Goal: Information Seeking & Learning: Learn about a topic

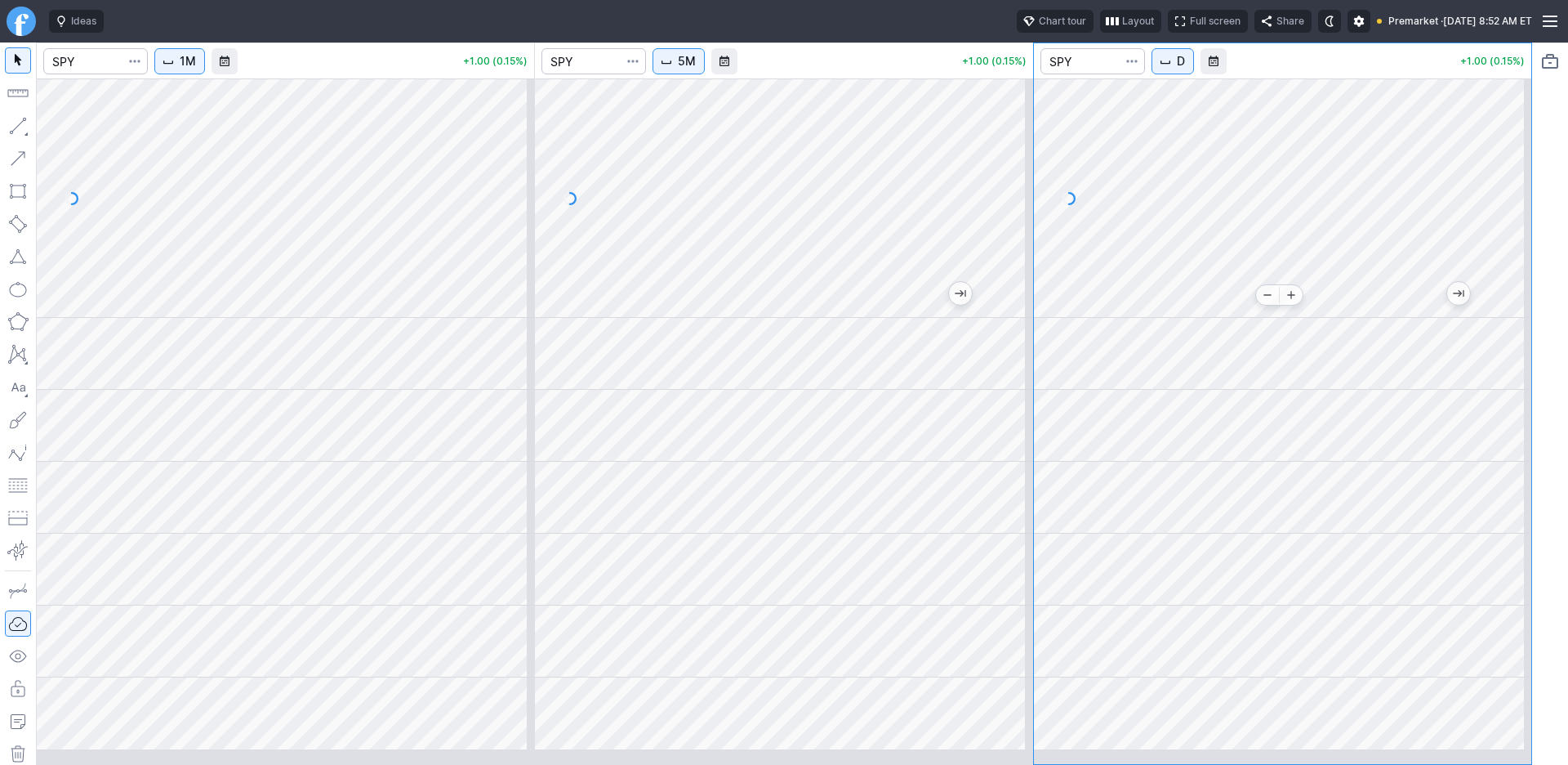
click at [1311, 306] on body "Ideas Chart tour Layout Full screen Share Premarket · Wed SEP 24 2025 8:52 AM E…" at bounding box center [784, 382] width 1568 height 765
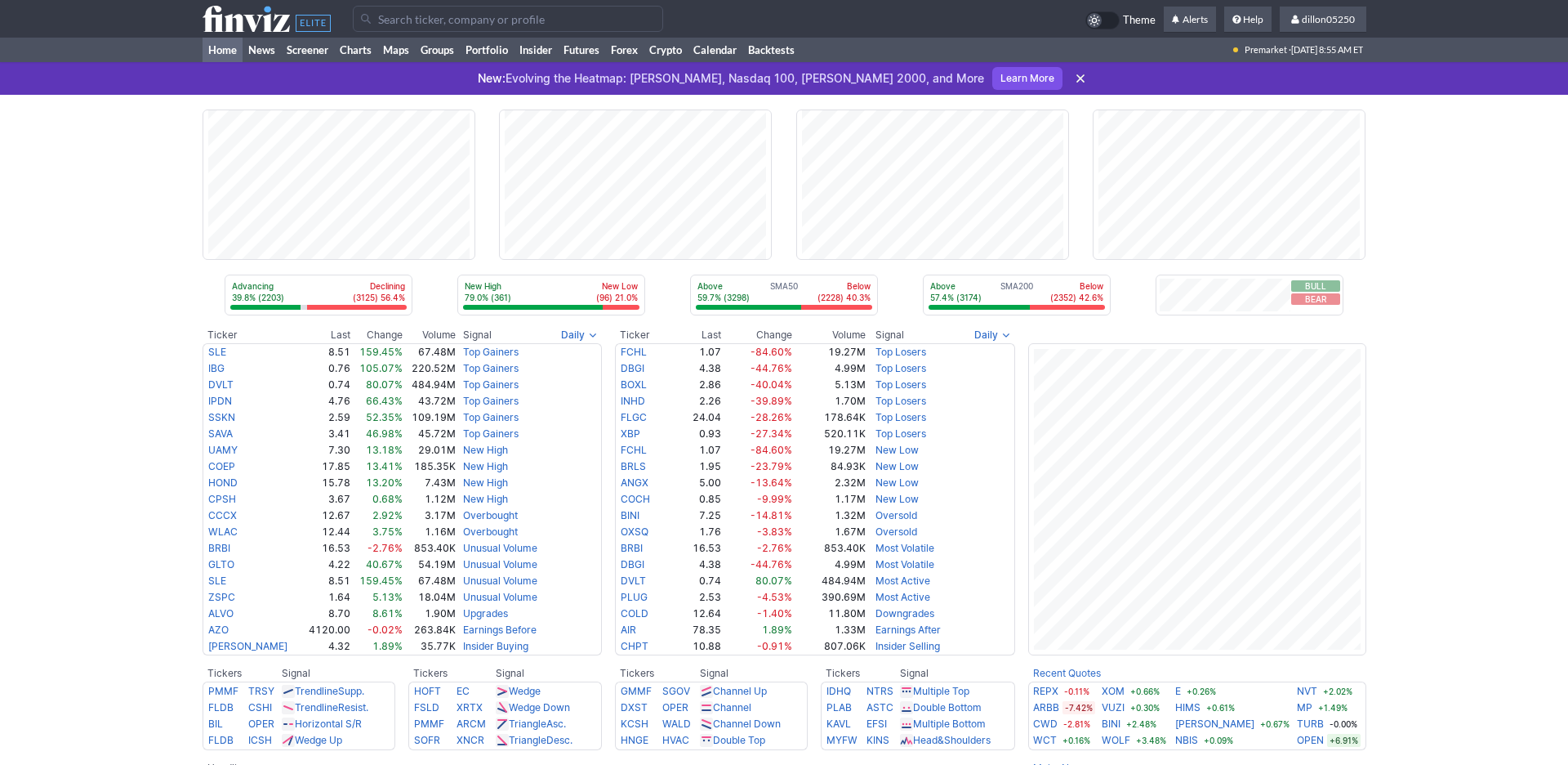
click at [412, 27] on input "Search" at bounding box center [508, 19] width 310 height 26
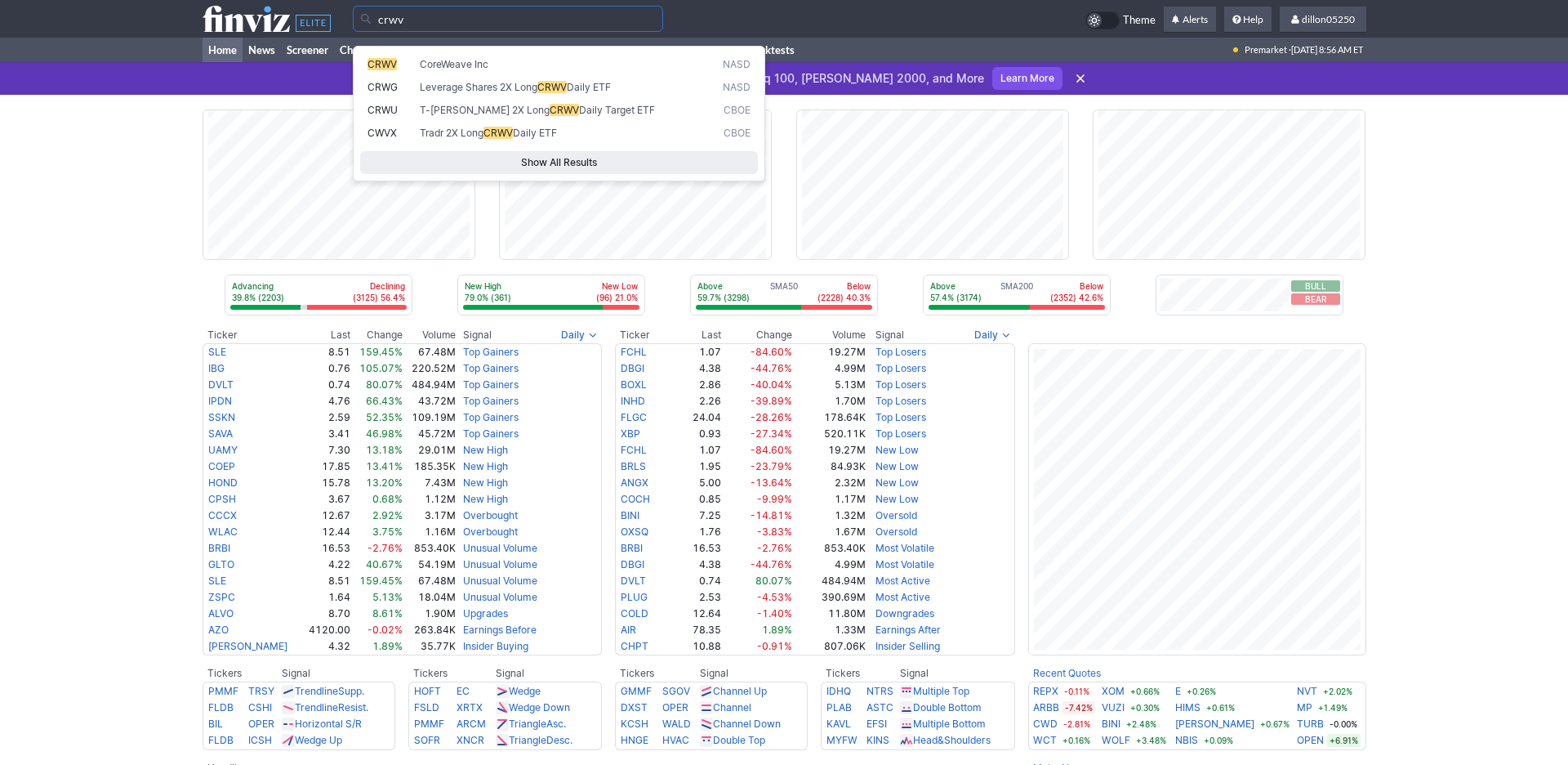
click at [390, 69] on span "CRWV" at bounding box center [382, 63] width 29 height 12
type input "CRWV"
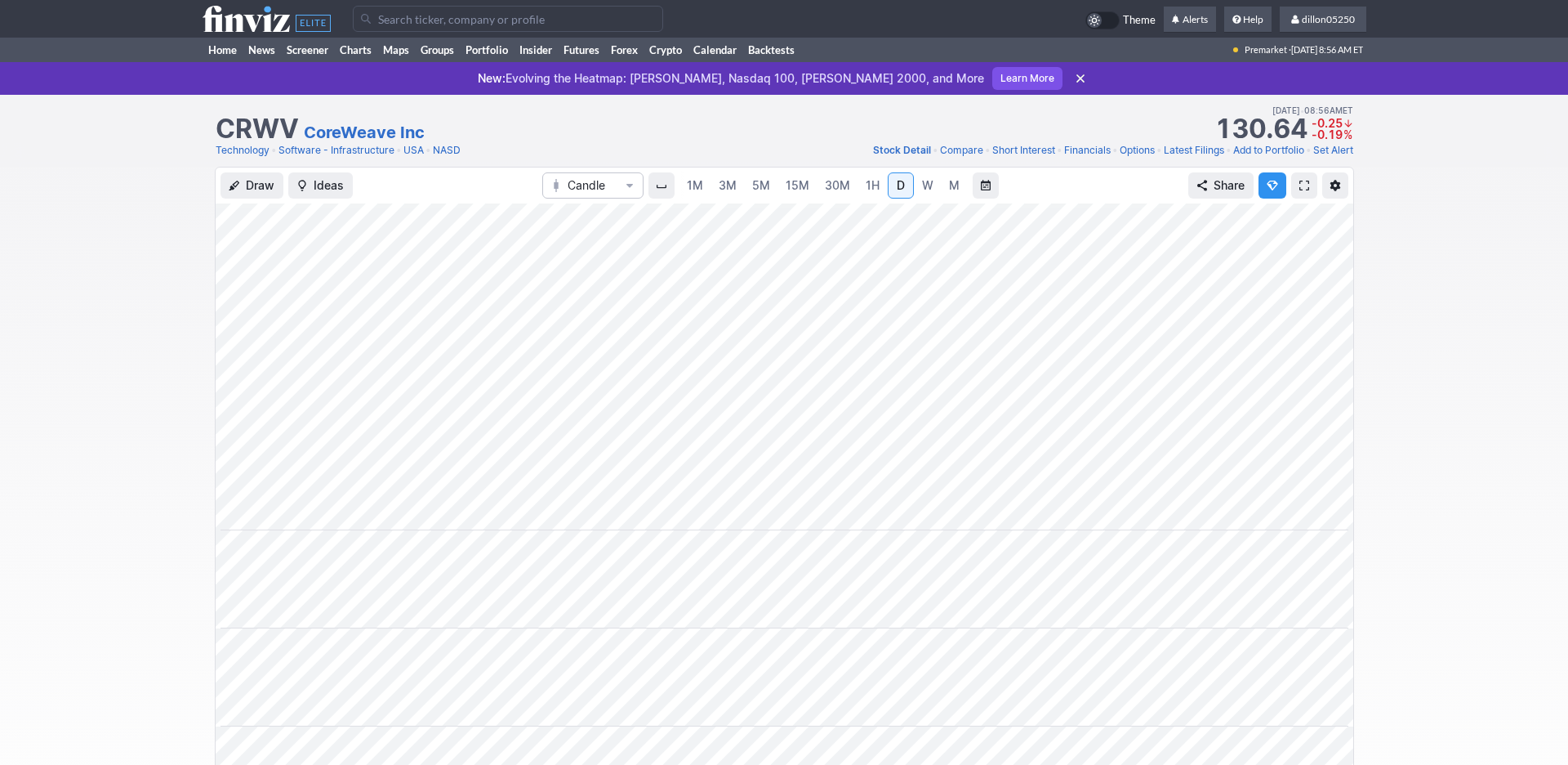
scroll to position [0, 99]
click at [1300, 192] on span at bounding box center [1304, 185] width 9 height 13
click at [230, 62] on link "Home" at bounding box center [222, 50] width 40 height 25
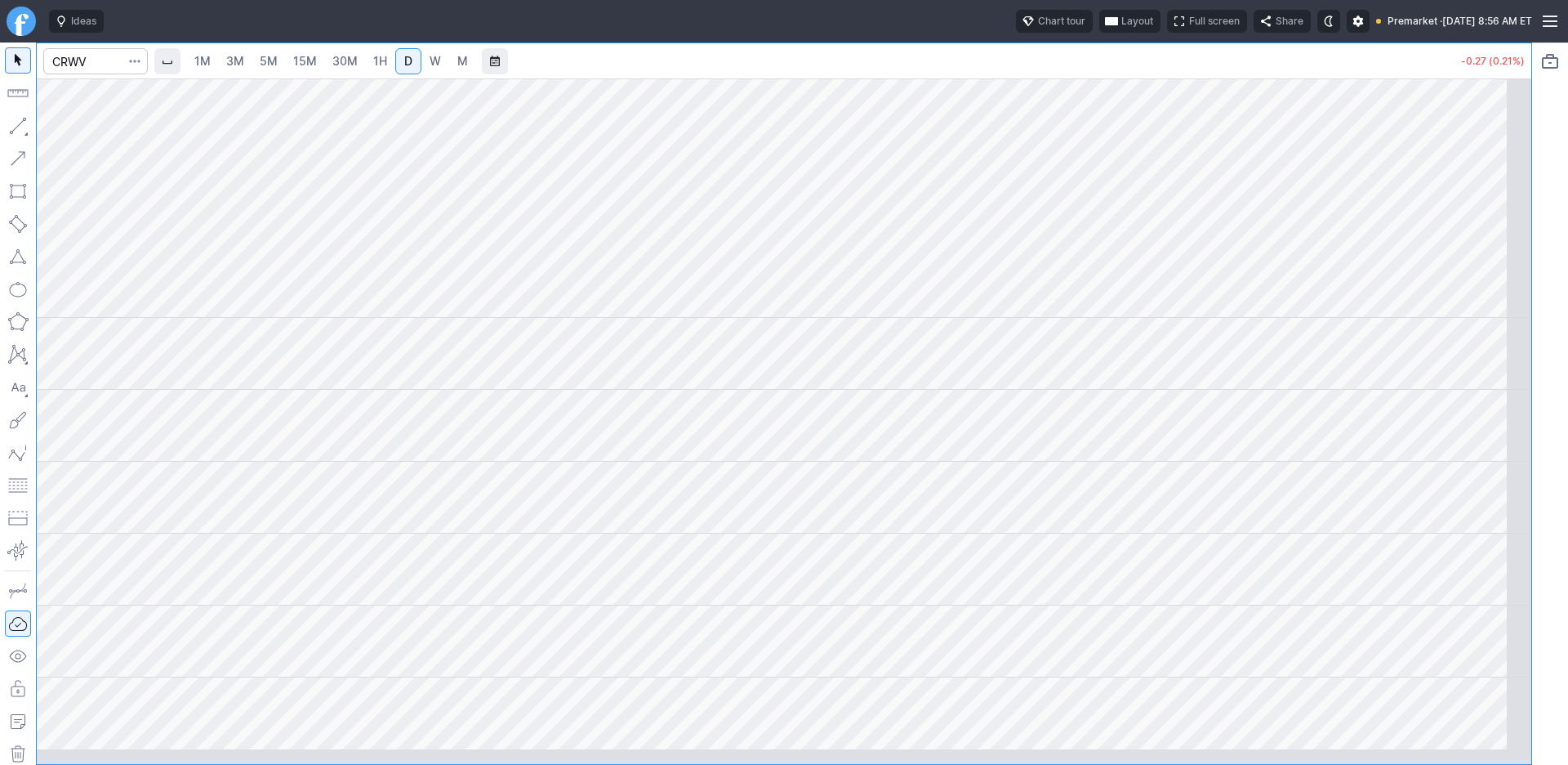
click at [1099, 28] on button "Layout" at bounding box center [1129, 21] width 61 height 23
click at [962, 69] on button "Layout" at bounding box center [951, 63] width 23 height 23
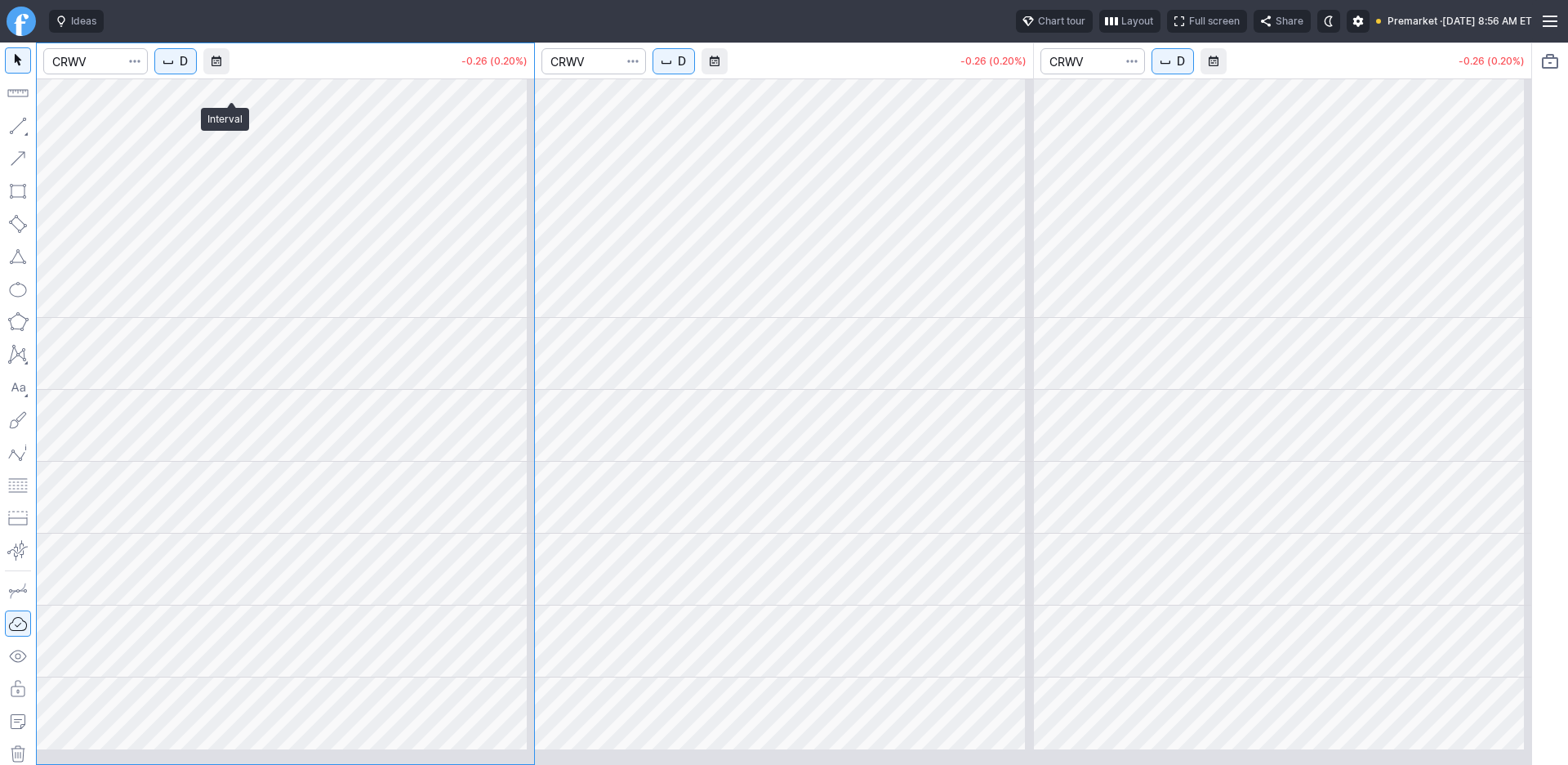
click at [188, 69] on span "D" at bounding box center [183, 61] width 9 height 16
click at [244, 127] on span "1 Minute" at bounding box center [244, 119] width 52 height 16
click at [686, 69] on span "D" at bounding box center [681, 61] width 9 height 16
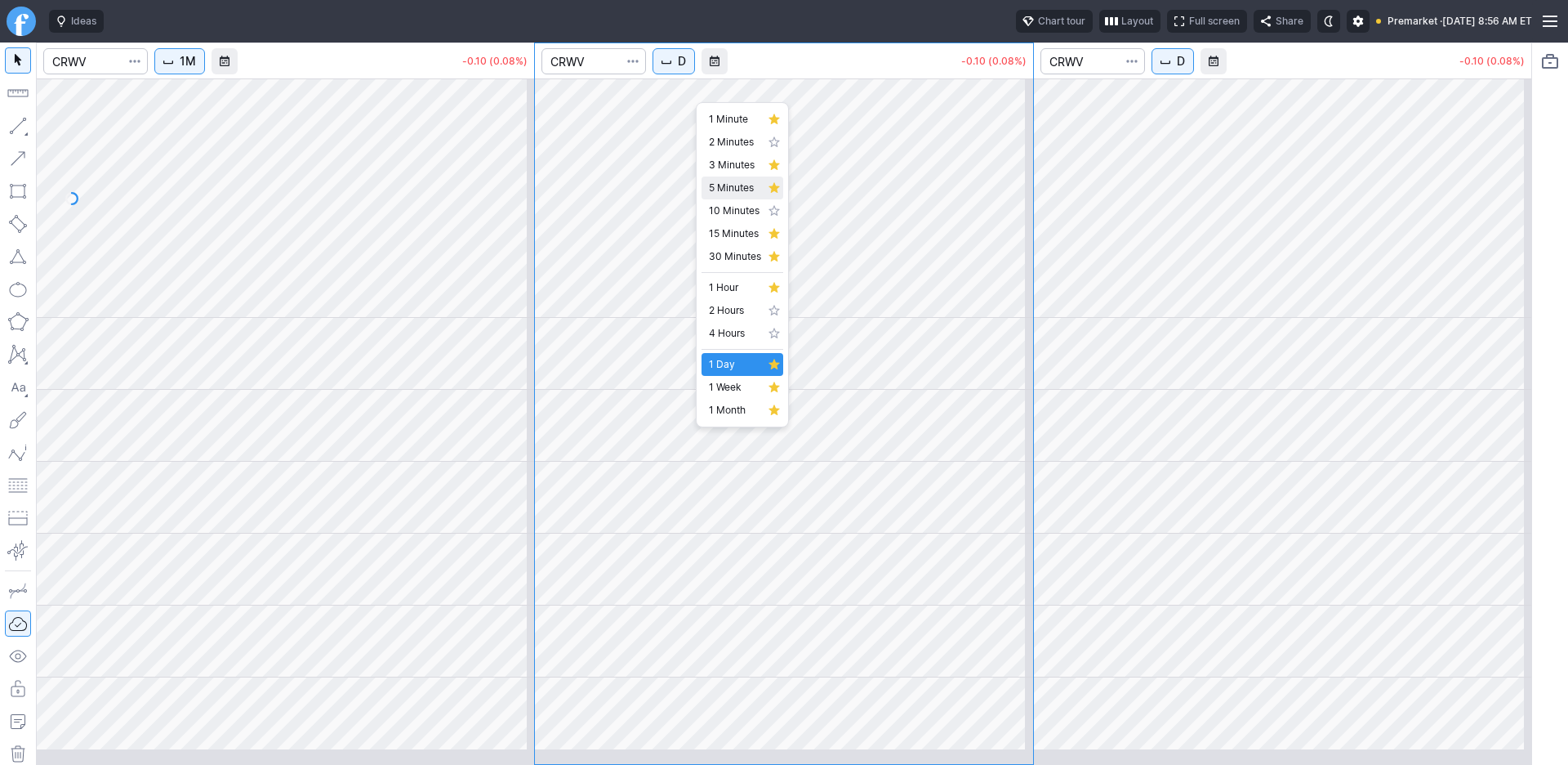
click at [736, 196] on span "5 Minutes" at bounding box center [734, 187] width 52 height 16
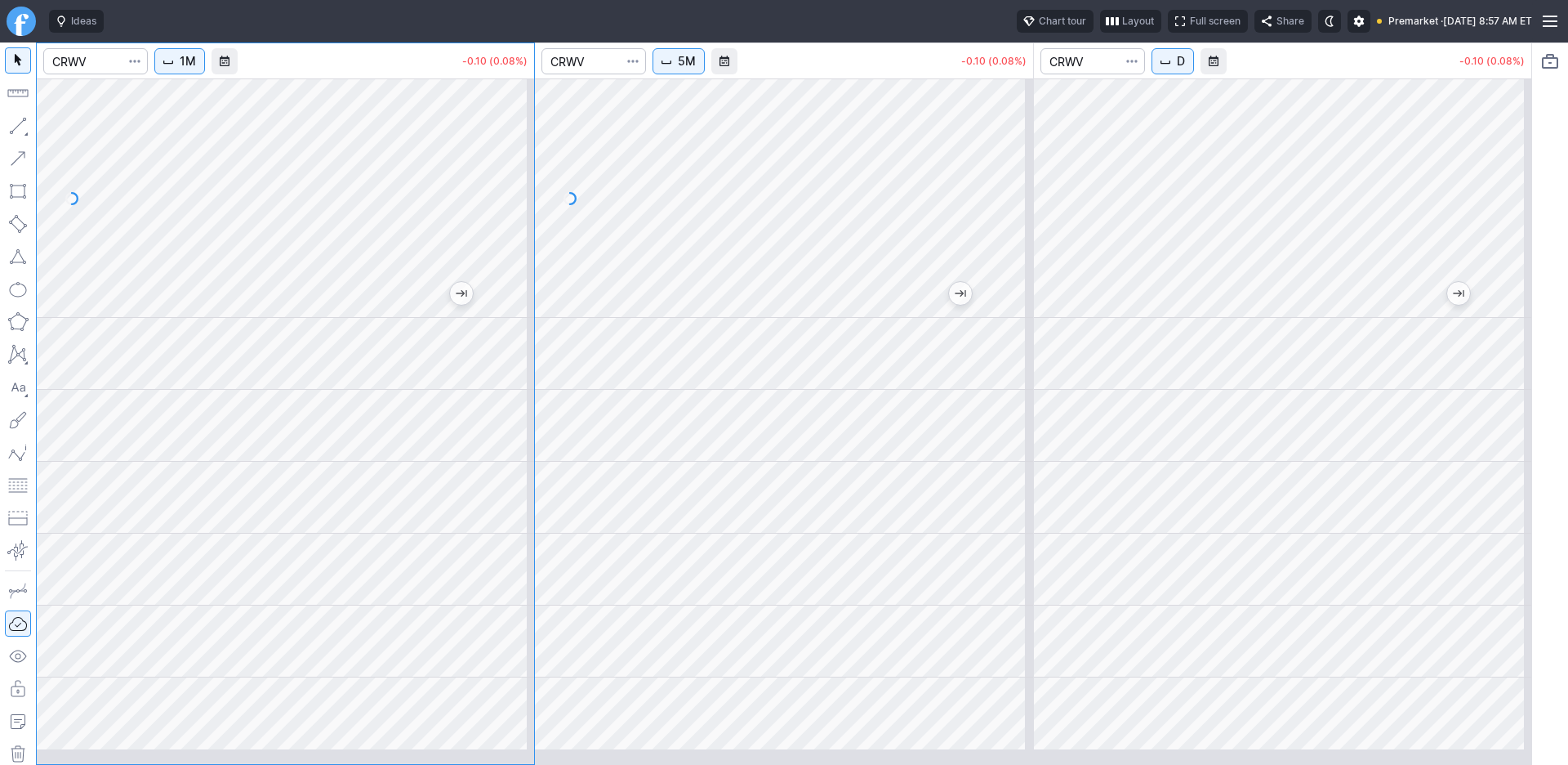
click at [797, 416] on div at bounding box center [784, 414] width 497 height 670
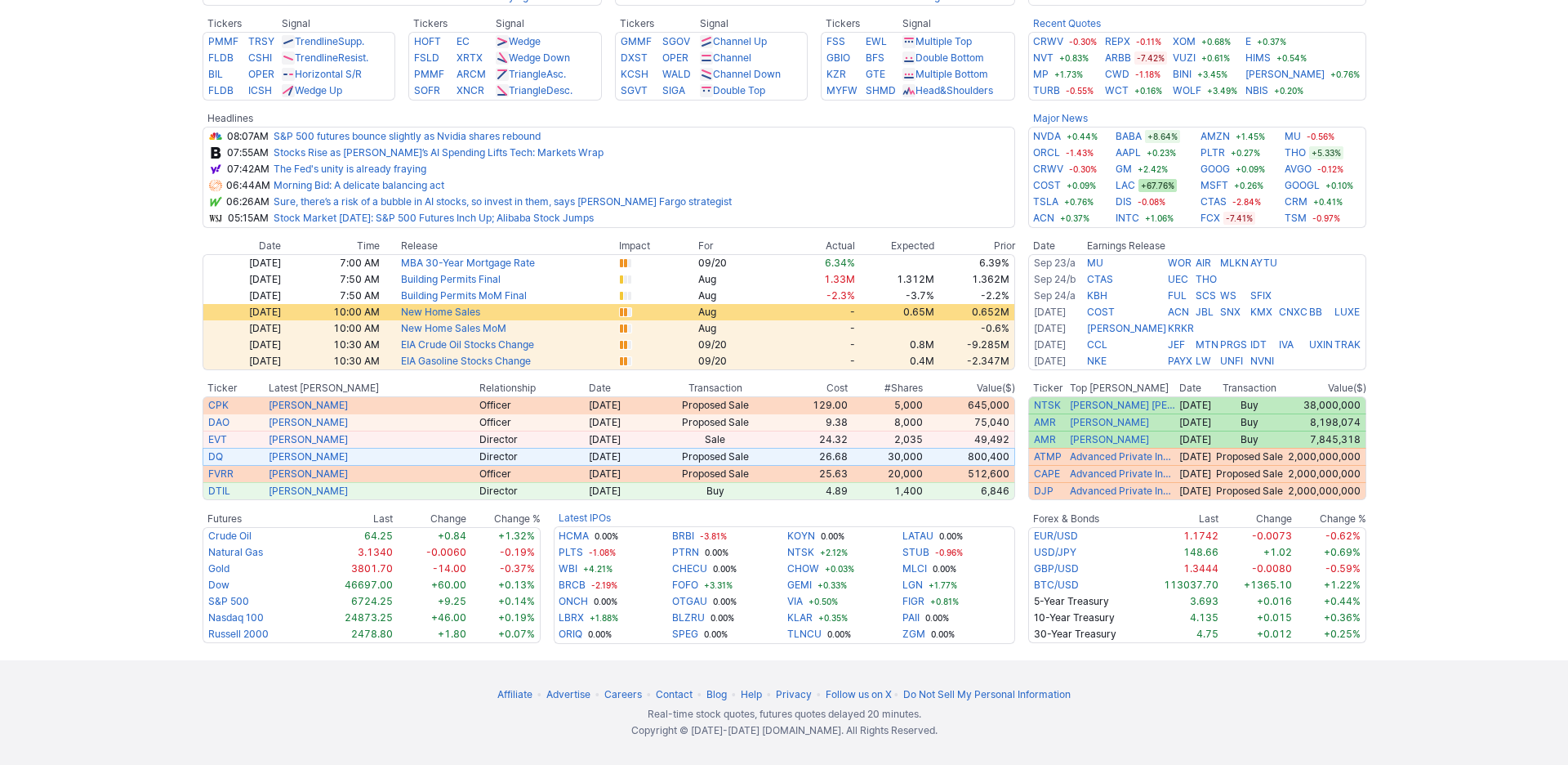
scroll to position [1056, 0]
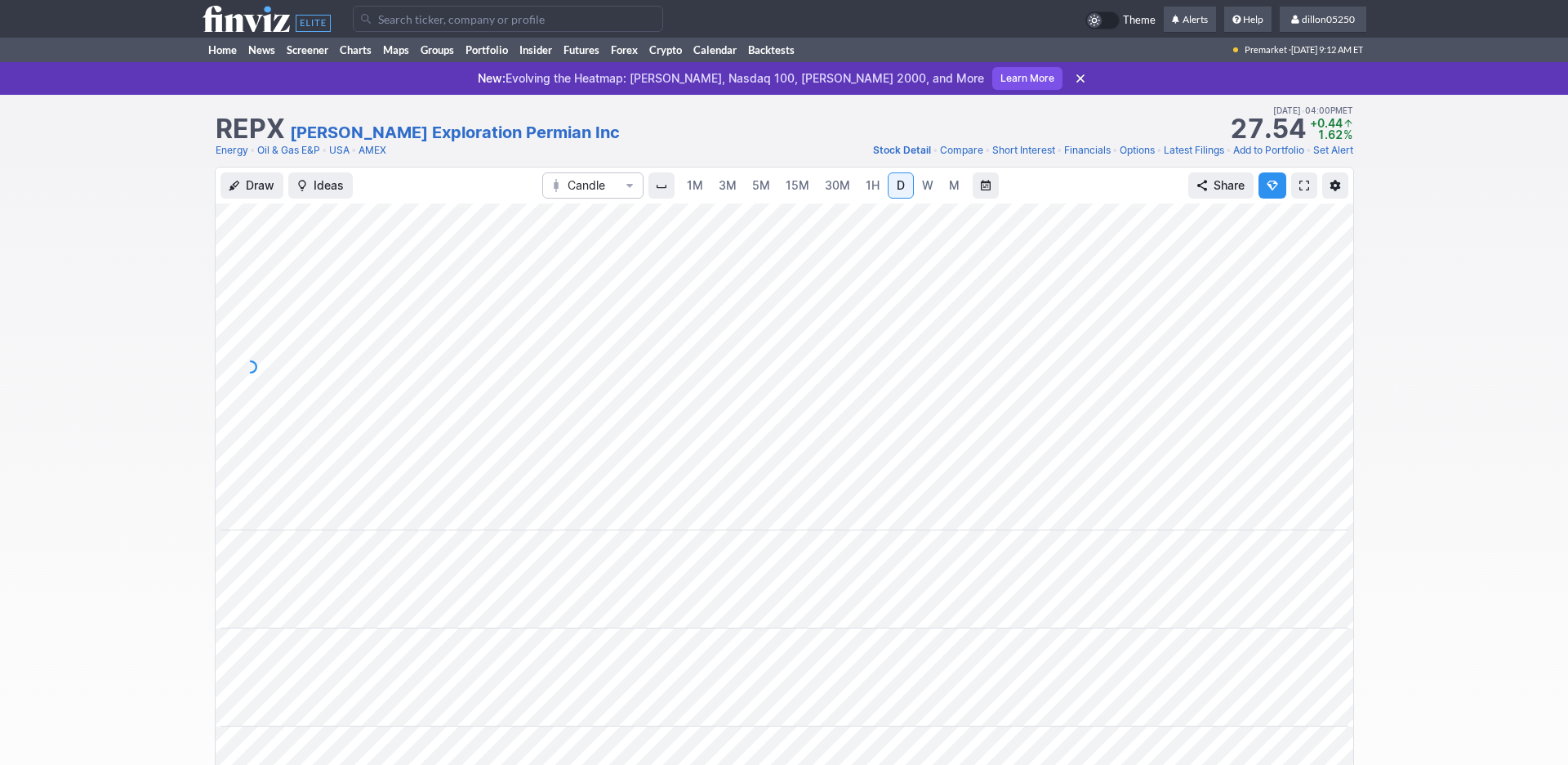
click at [409, 19] on input "Search" at bounding box center [508, 19] width 310 height 26
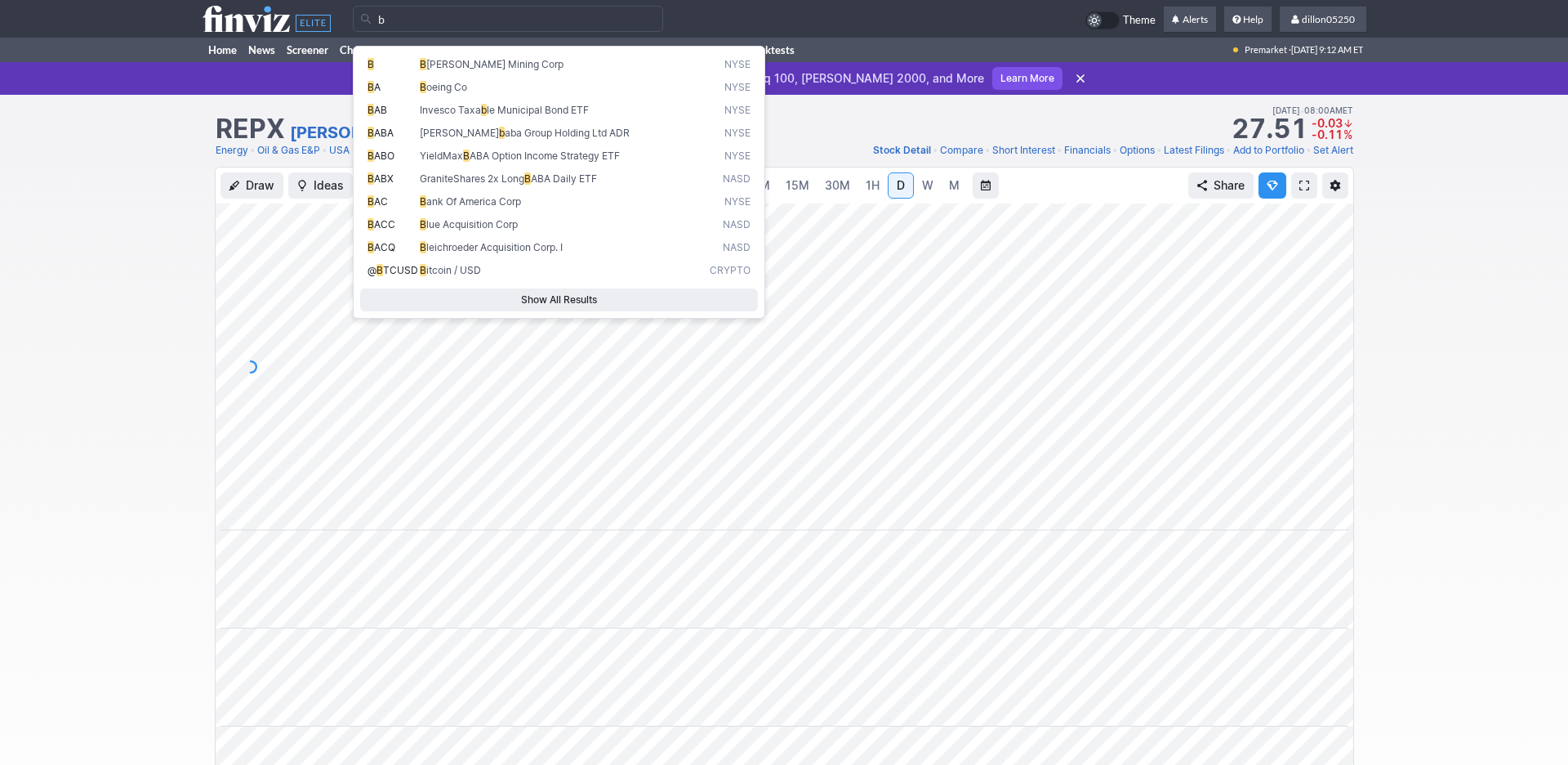
scroll to position [0, 99]
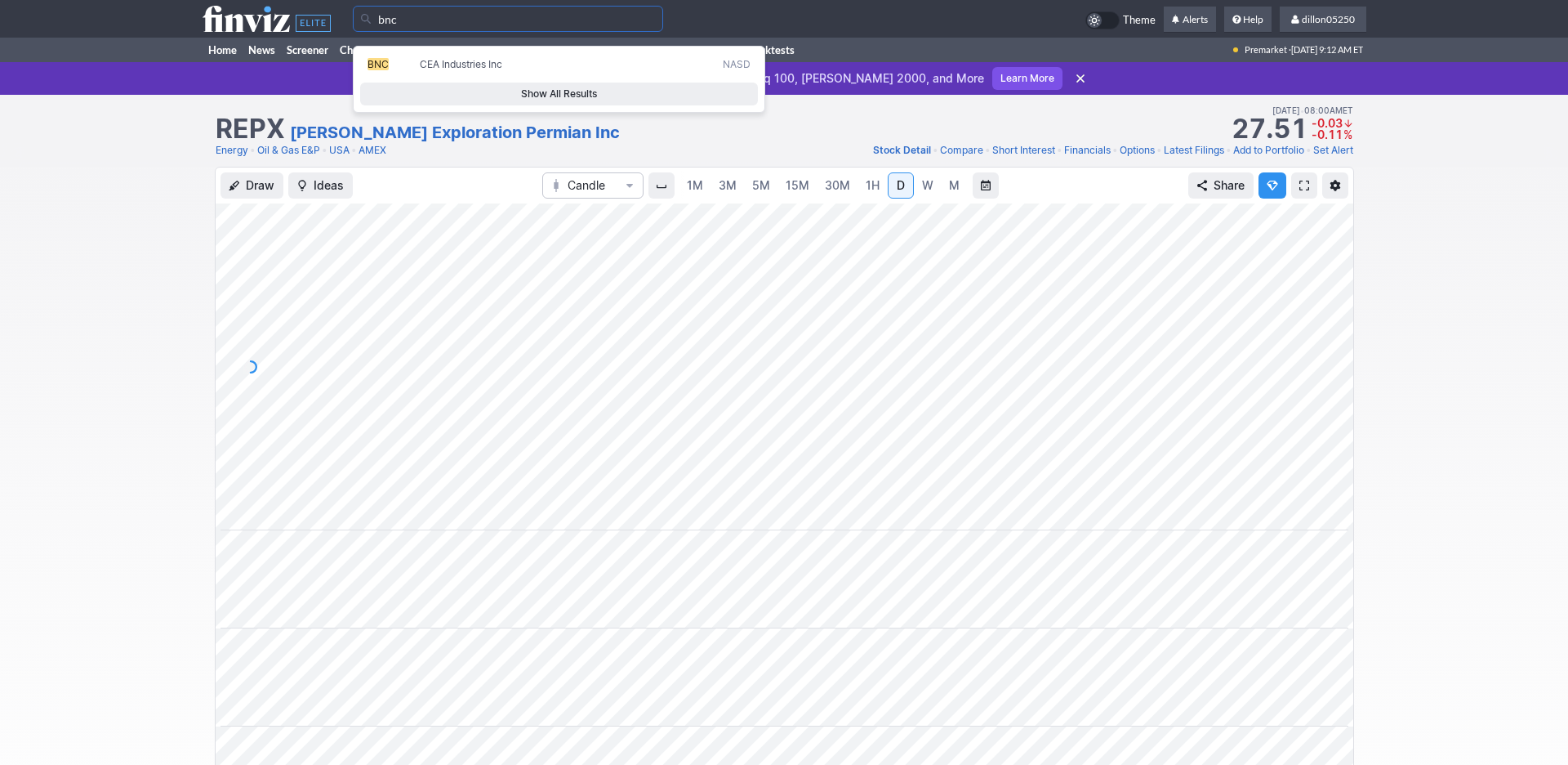
click at [388, 70] on span "BNC" at bounding box center [378, 63] width 21 height 12
type input "BNC"
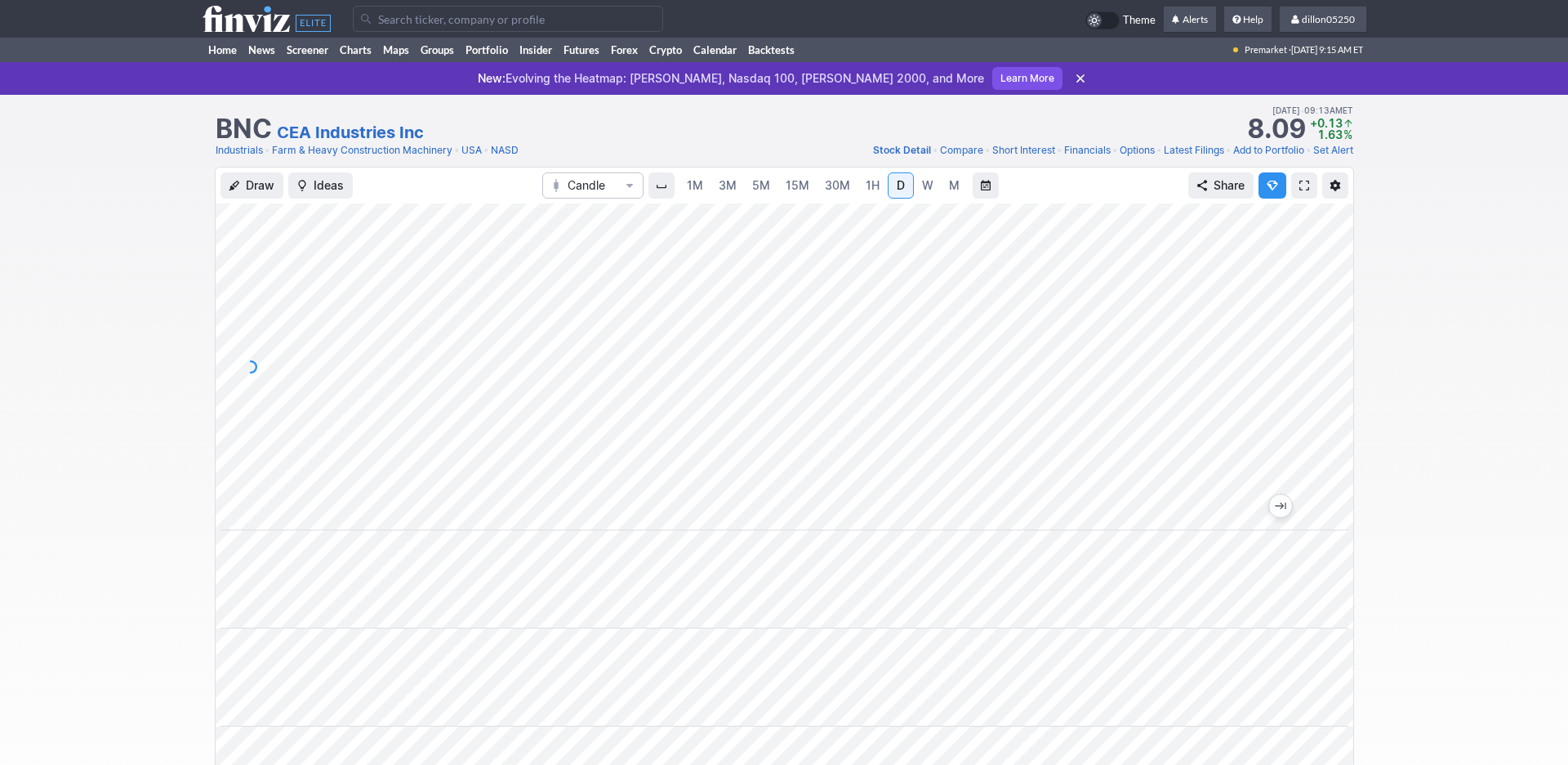
click at [1300, 192] on span at bounding box center [1304, 185] width 9 height 13
click at [221, 62] on link "Home" at bounding box center [222, 50] width 40 height 25
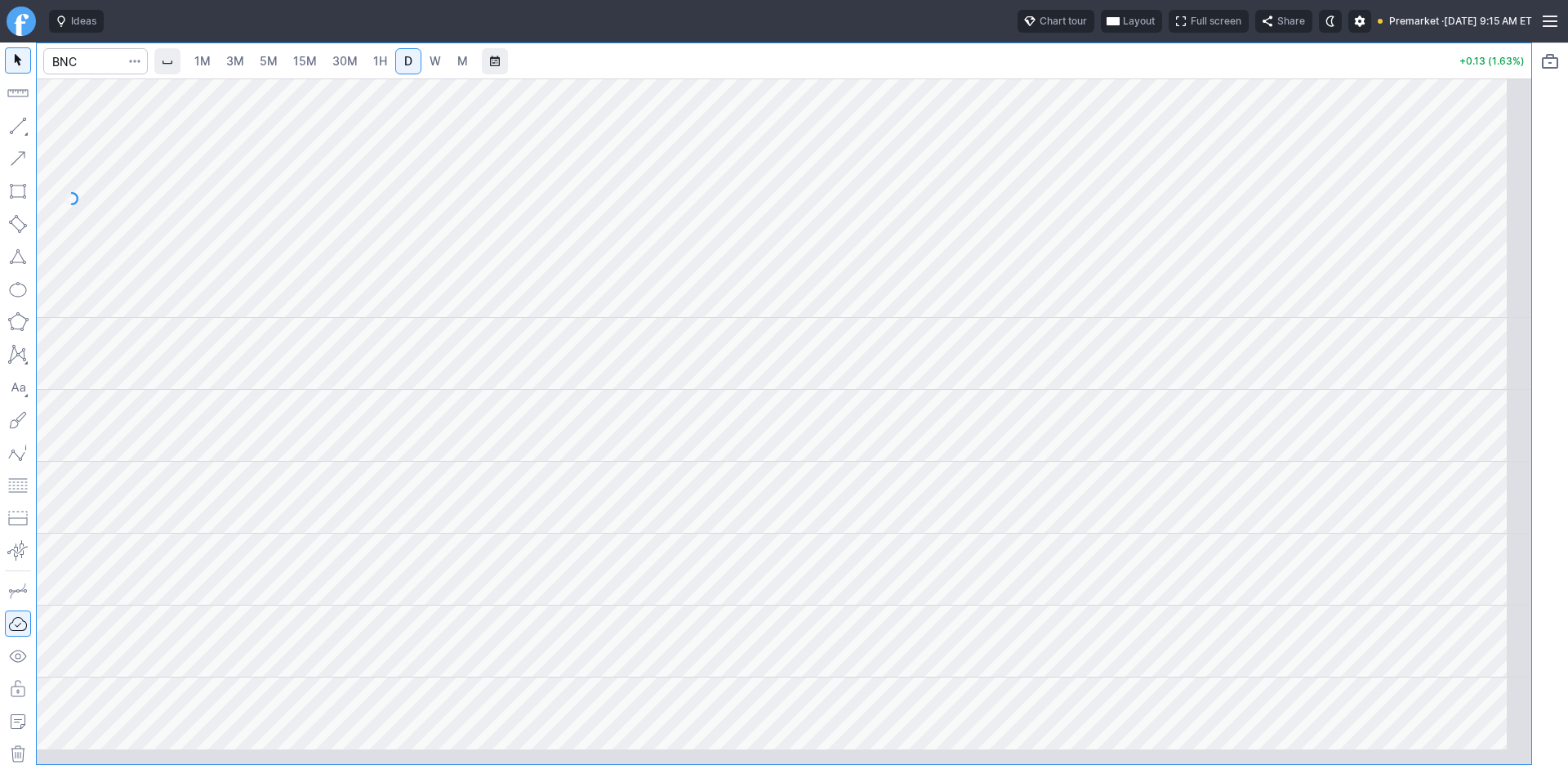
click at [1109, 27] on span "button" at bounding box center [1113, 22] width 9 height 13
click at [964, 72] on button "Layout" at bounding box center [953, 63] width 23 height 23
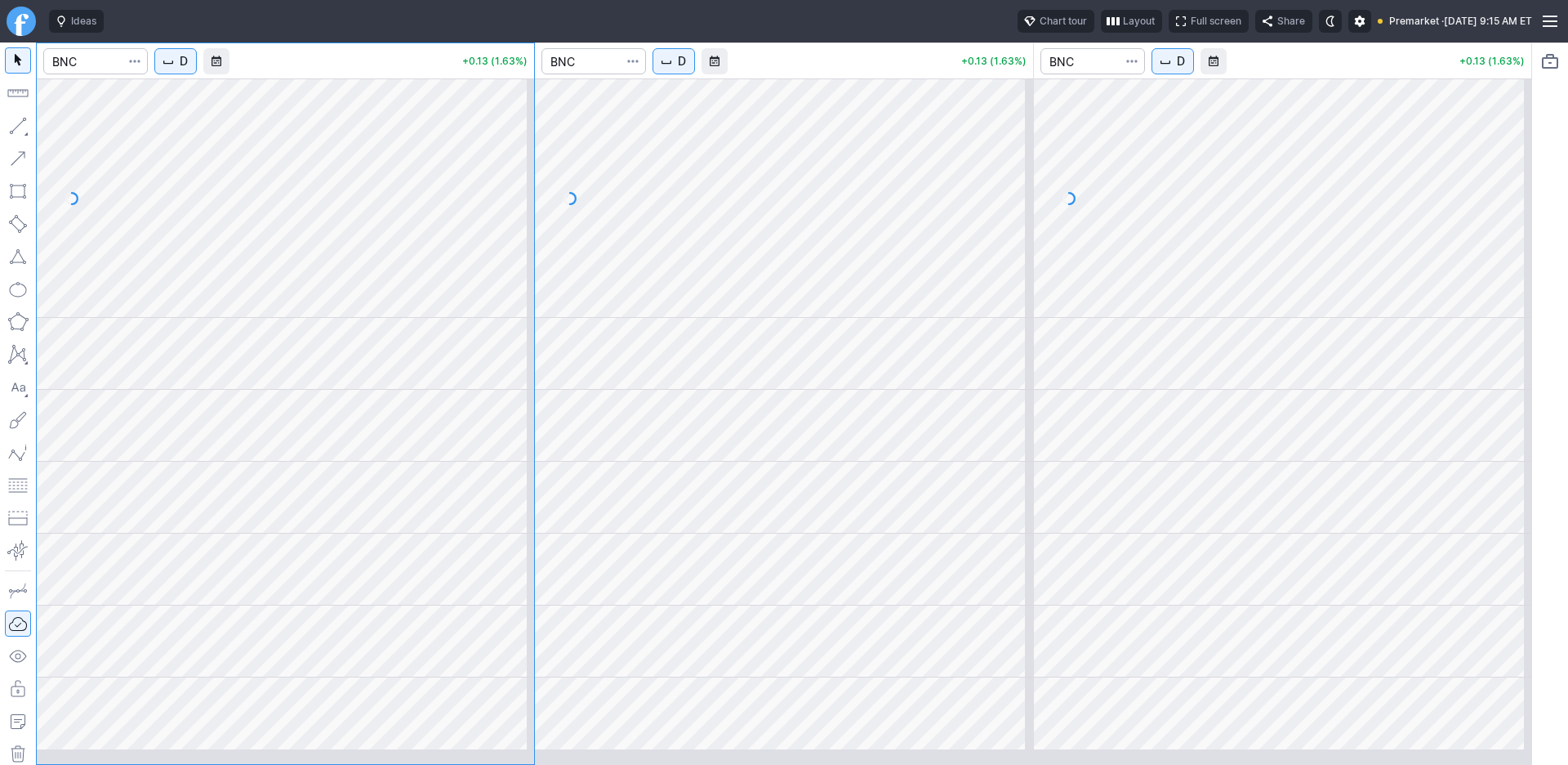
click at [188, 69] on span "D" at bounding box center [183, 61] width 9 height 16
click at [236, 123] on span "1 Minute" at bounding box center [244, 119] width 52 height 16
click at [686, 69] on span "D" at bounding box center [681, 61] width 9 height 16
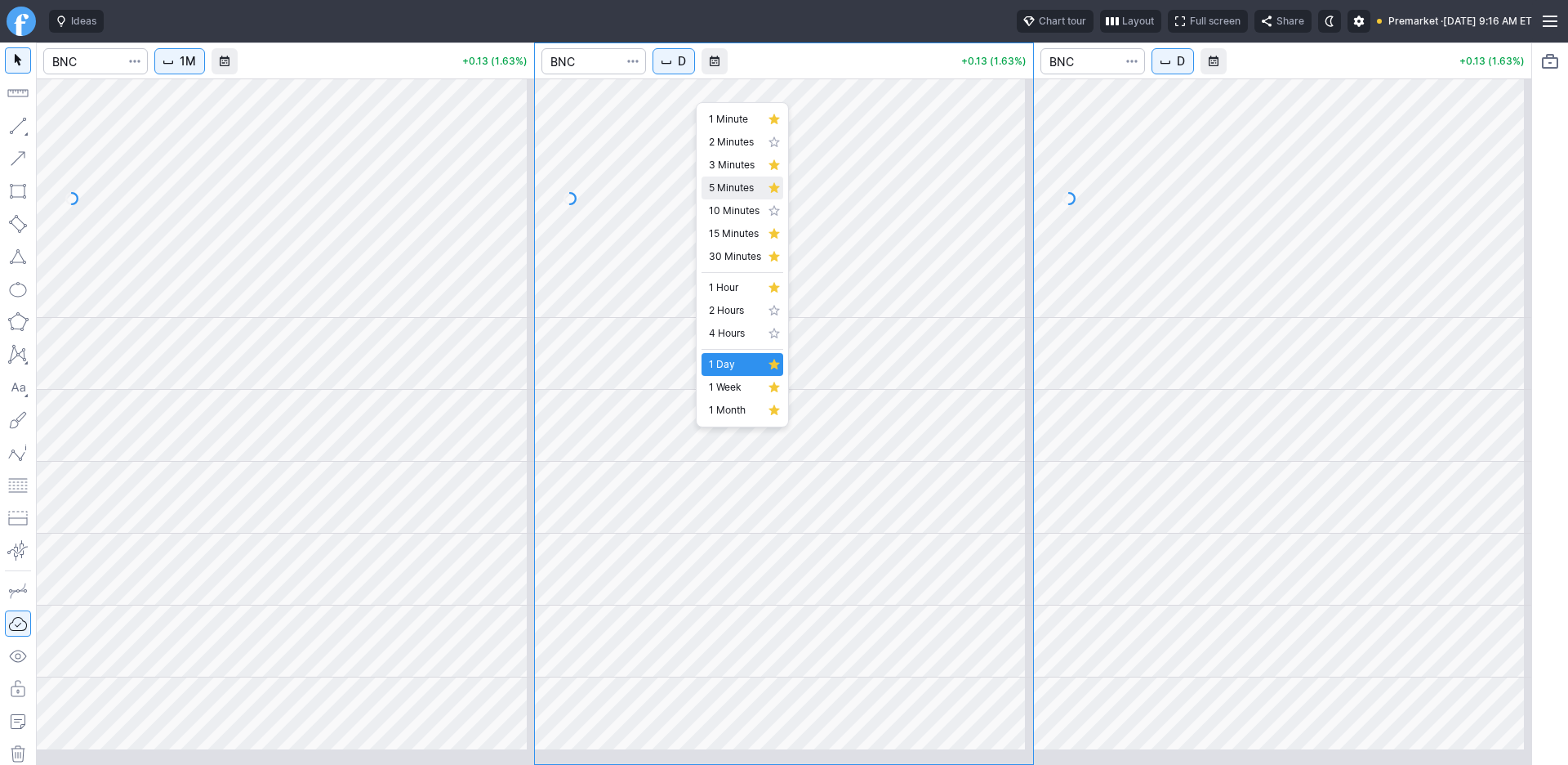
click at [729, 196] on span "5 Minutes" at bounding box center [734, 187] width 52 height 16
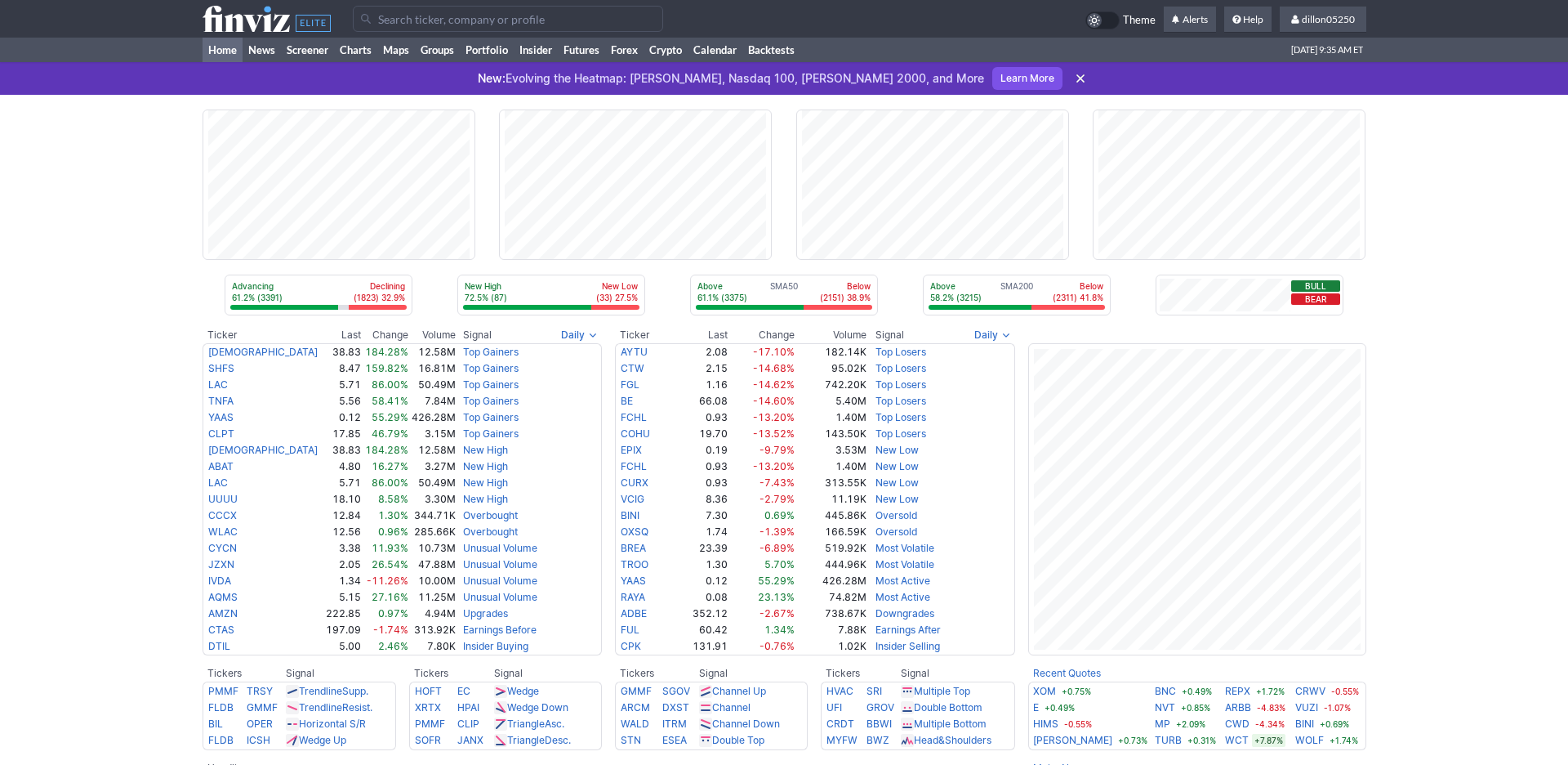
scroll to position [1056, 0]
